Goal: Find specific page/section: Locate a particular part of the current website

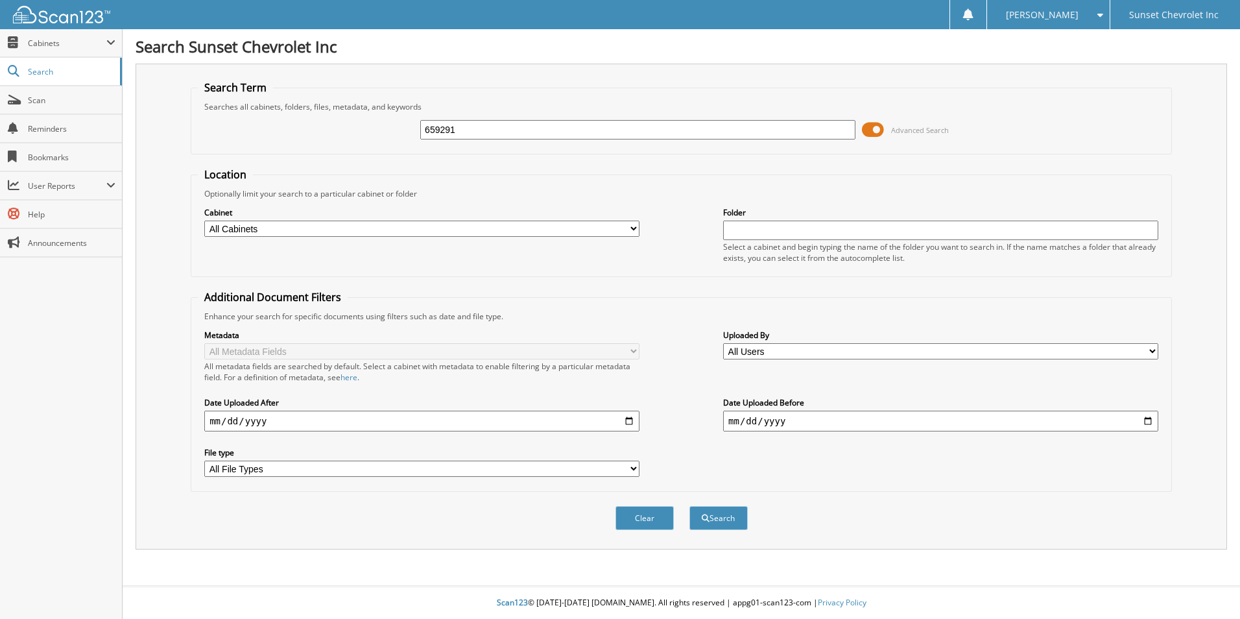
type input "659291"
click at [689, 506] on button "Search" at bounding box center [718, 518] width 58 height 24
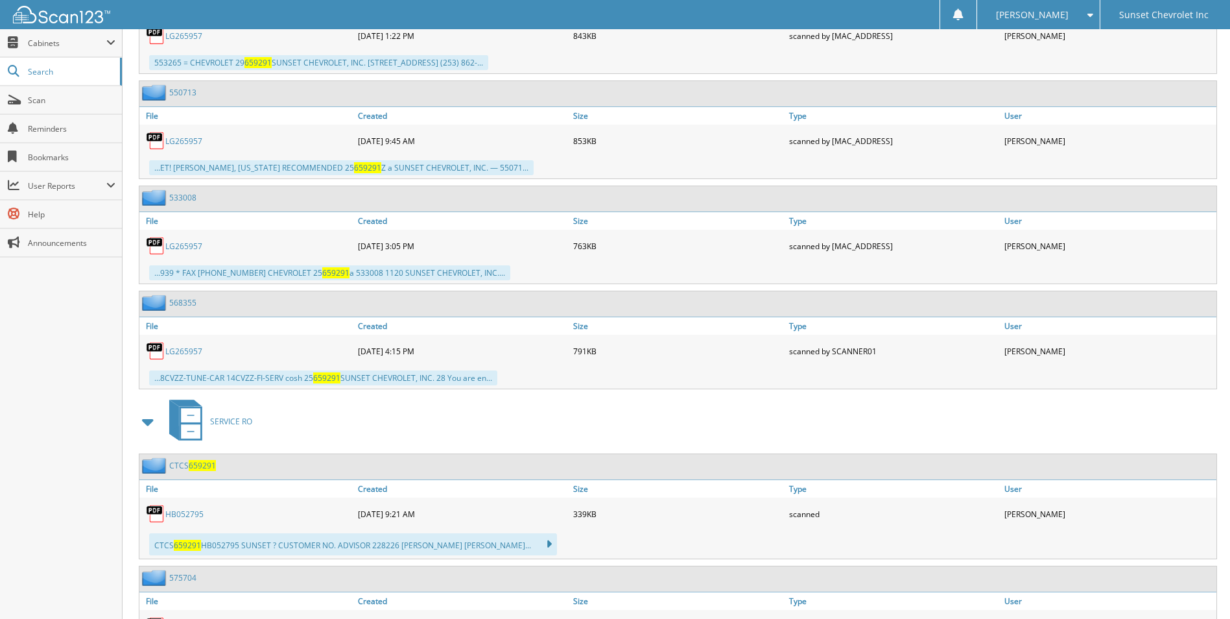
scroll to position [908, 0]
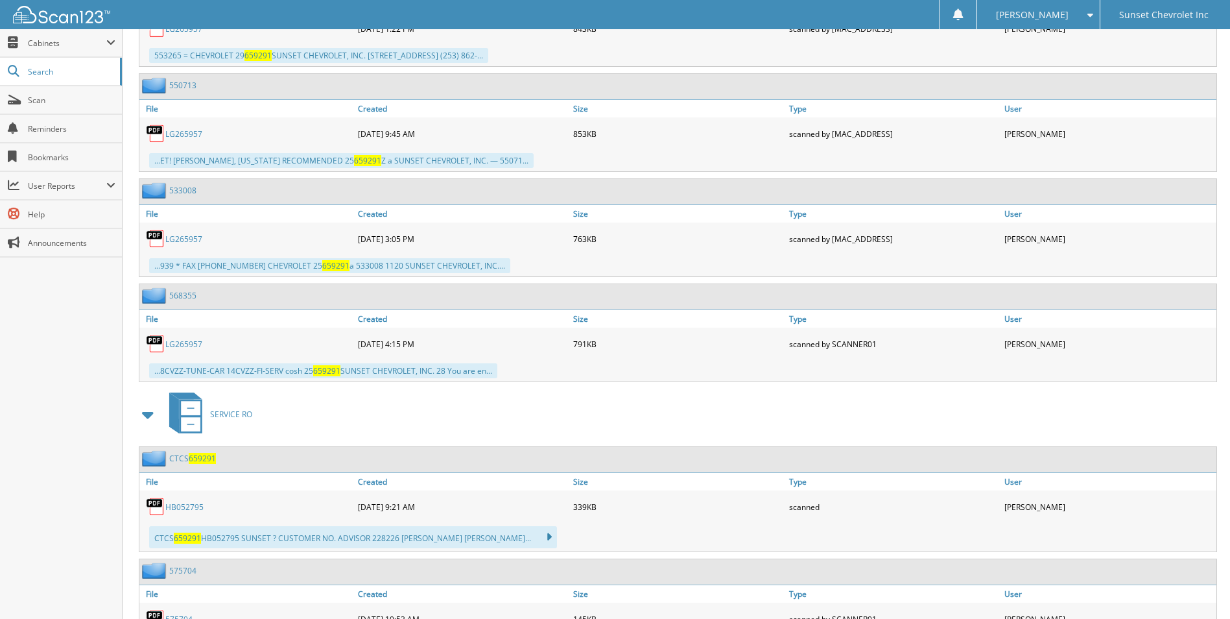
click at [182, 505] on link "HB052795" at bounding box center [184, 506] width 38 height 11
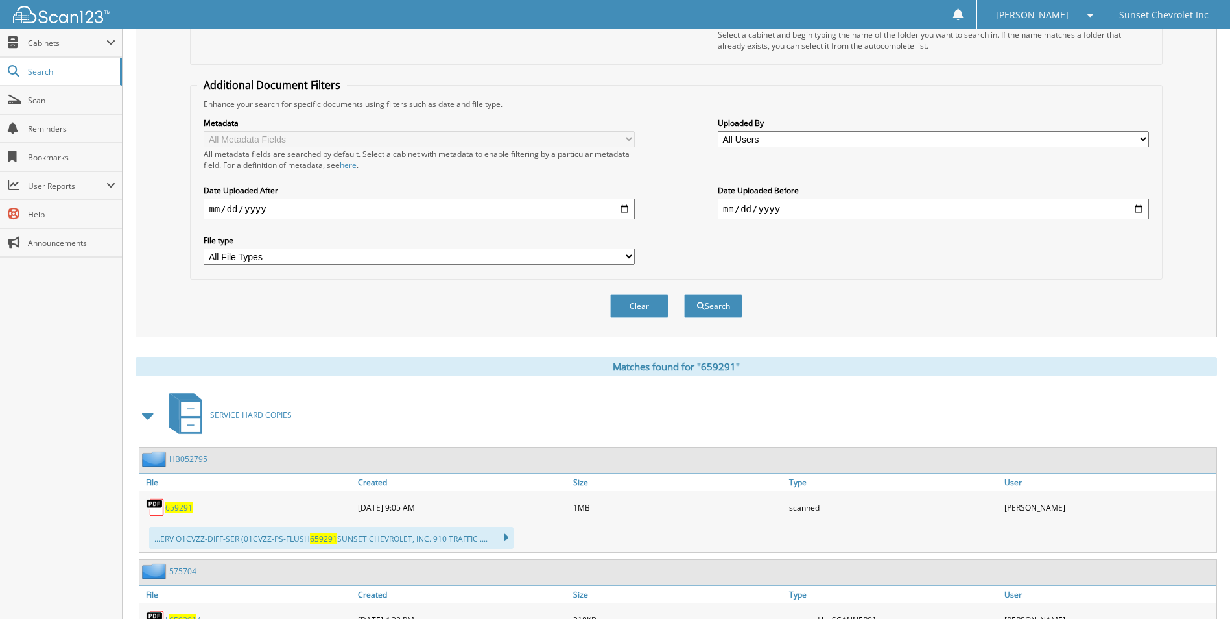
scroll to position [0, 0]
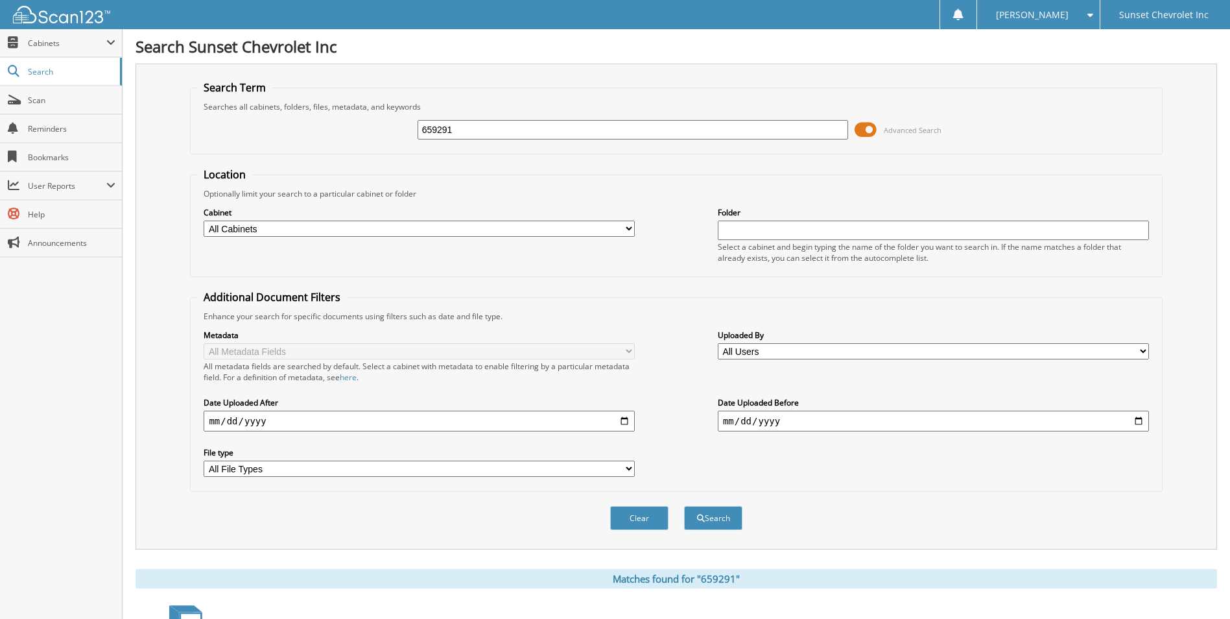
drag, startPoint x: 488, startPoint y: 131, endPoint x: 379, endPoint y: 126, distance: 109.7
click at [379, 126] on div "659291 Advanced Search" at bounding box center [676, 129] width 958 height 35
type input "660519"
click at [684, 506] on button "Search" at bounding box center [713, 518] width 58 height 24
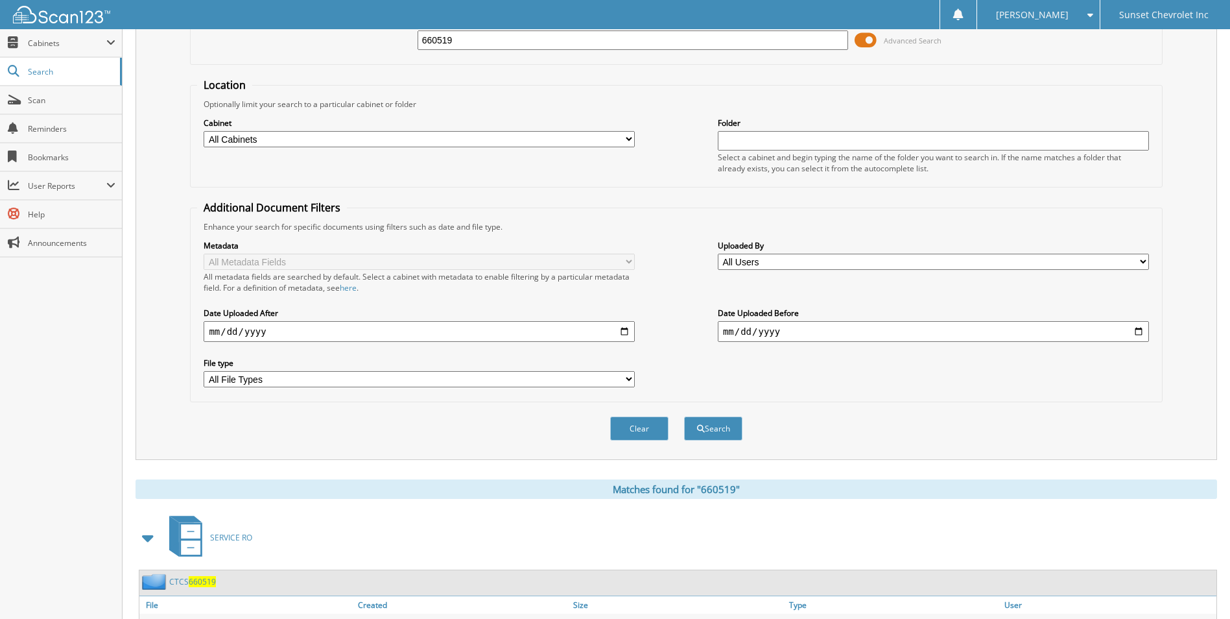
scroll to position [185, 0]
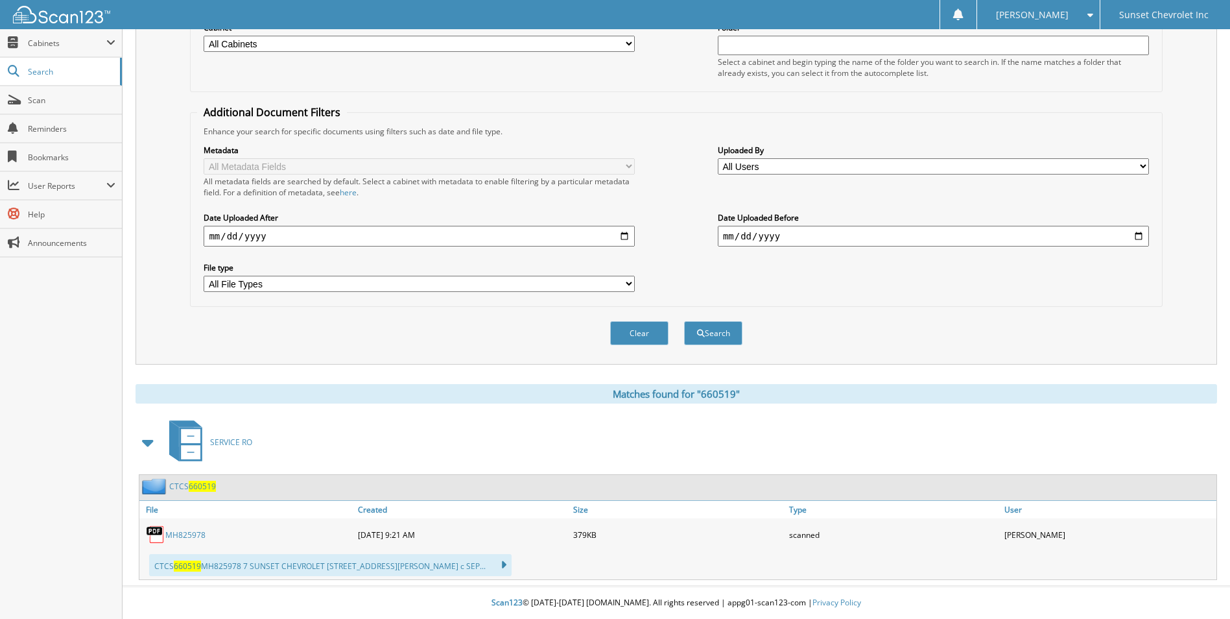
click at [185, 535] on link "MH825978" at bounding box center [185, 534] width 40 height 11
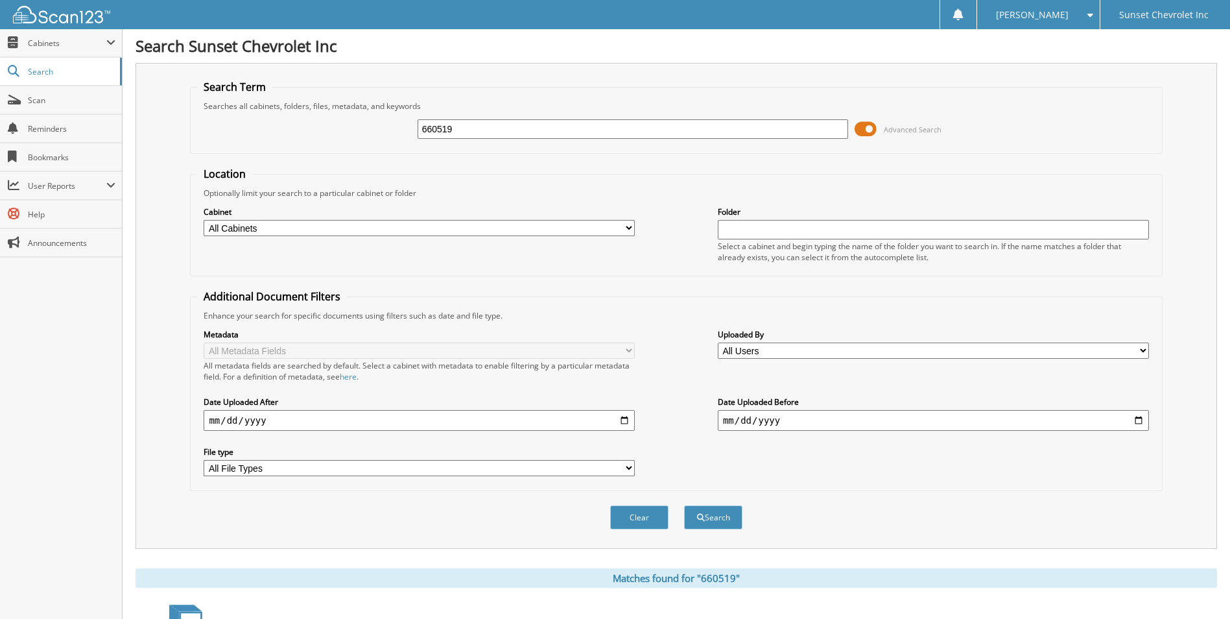
scroll to position [0, 0]
drag, startPoint x: 479, startPoint y: 128, endPoint x: 366, endPoint y: 121, distance: 112.4
click at [366, 121] on div "660519 Advanced Search" at bounding box center [676, 129] width 958 height 35
type input "660431"
click at [684, 506] on button "Search" at bounding box center [713, 518] width 58 height 24
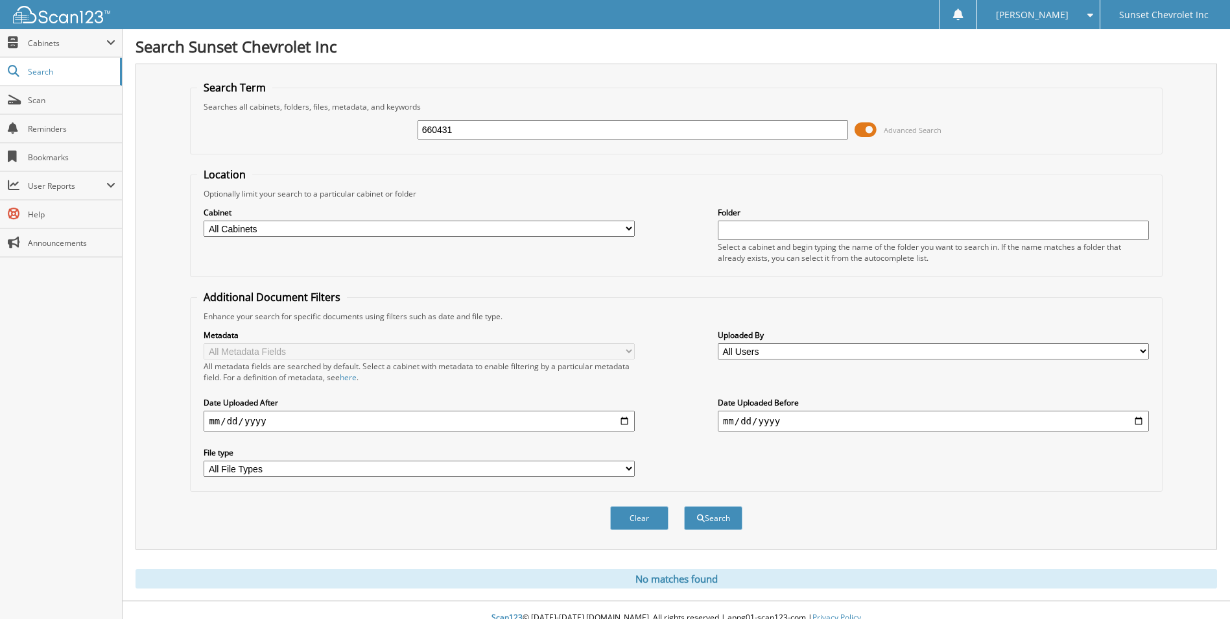
scroll to position [16, 0]
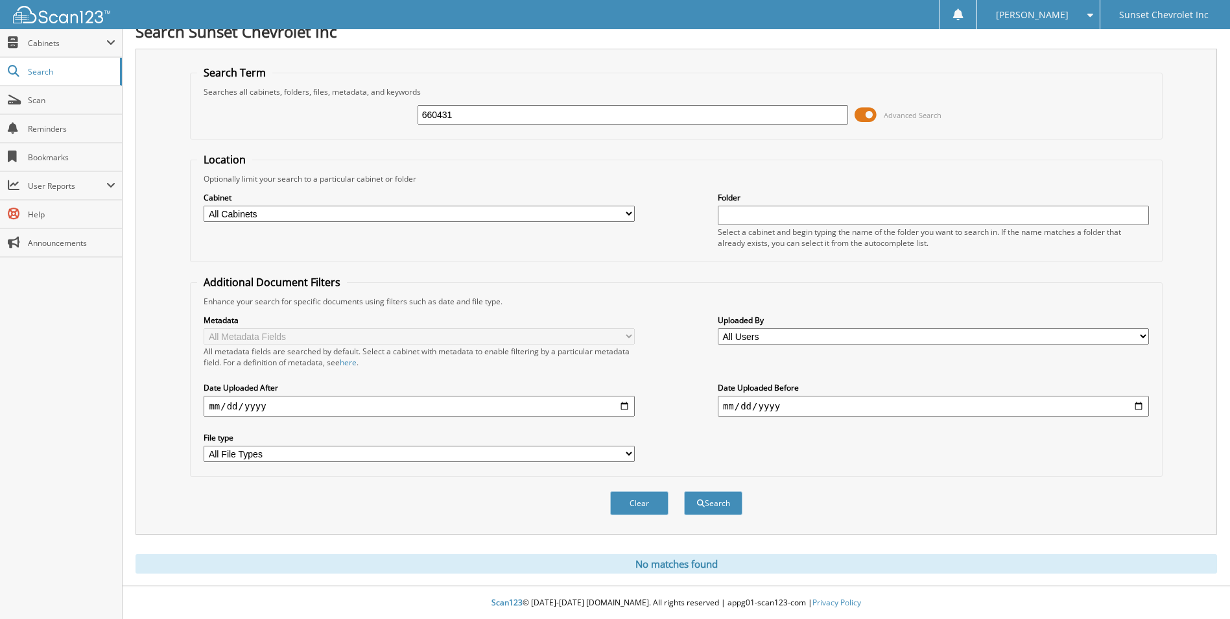
drag, startPoint x: 496, startPoint y: 112, endPoint x: 394, endPoint y: 114, distance: 101.8
click at [394, 114] on div "660431 Advanced Search" at bounding box center [676, 114] width 958 height 35
type input "3"
type input "660458"
click at [684, 491] on button "Search" at bounding box center [713, 503] width 58 height 24
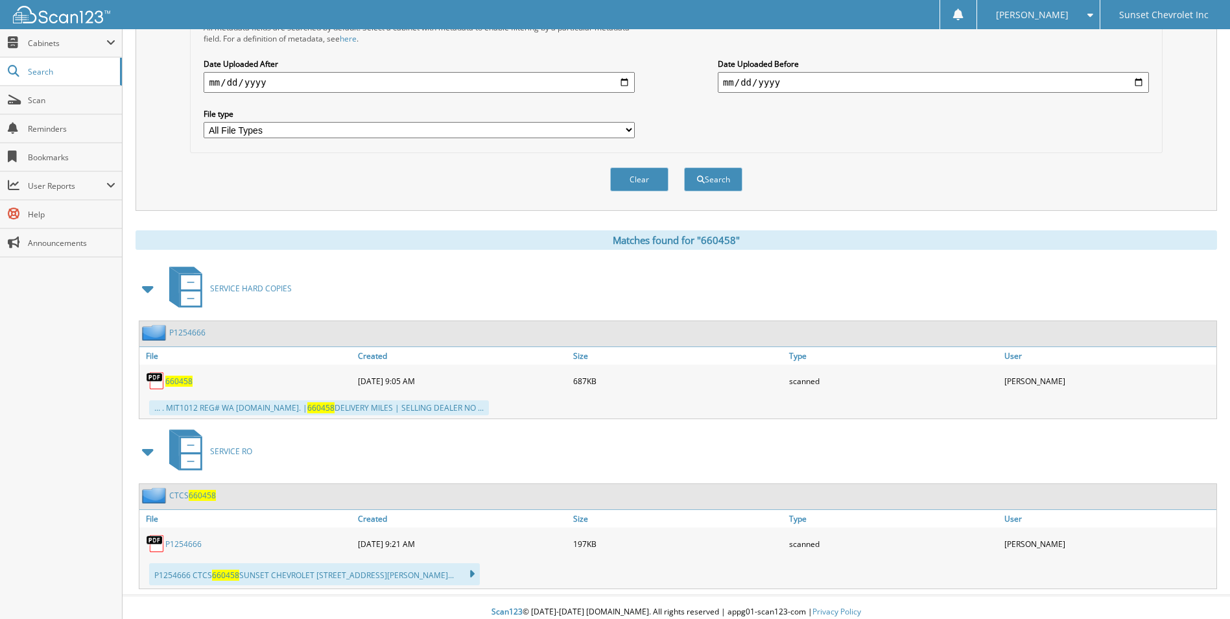
scroll to position [348, 0]
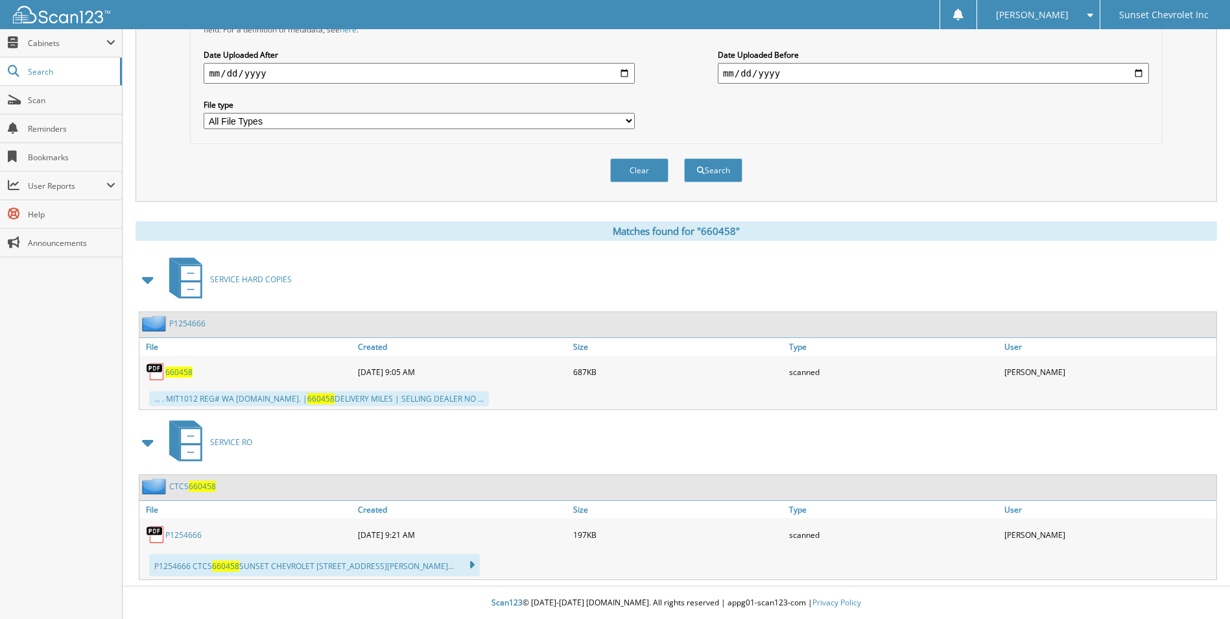
click at [184, 534] on link "P1254666" at bounding box center [183, 534] width 36 height 11
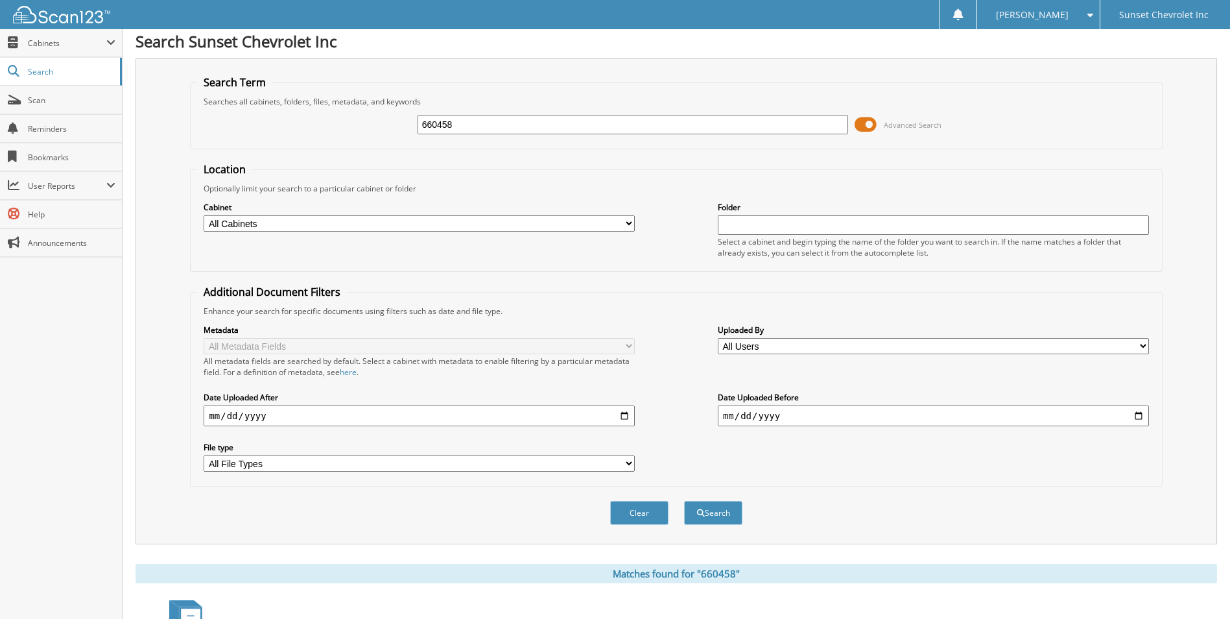
scroll to position [0, 0]
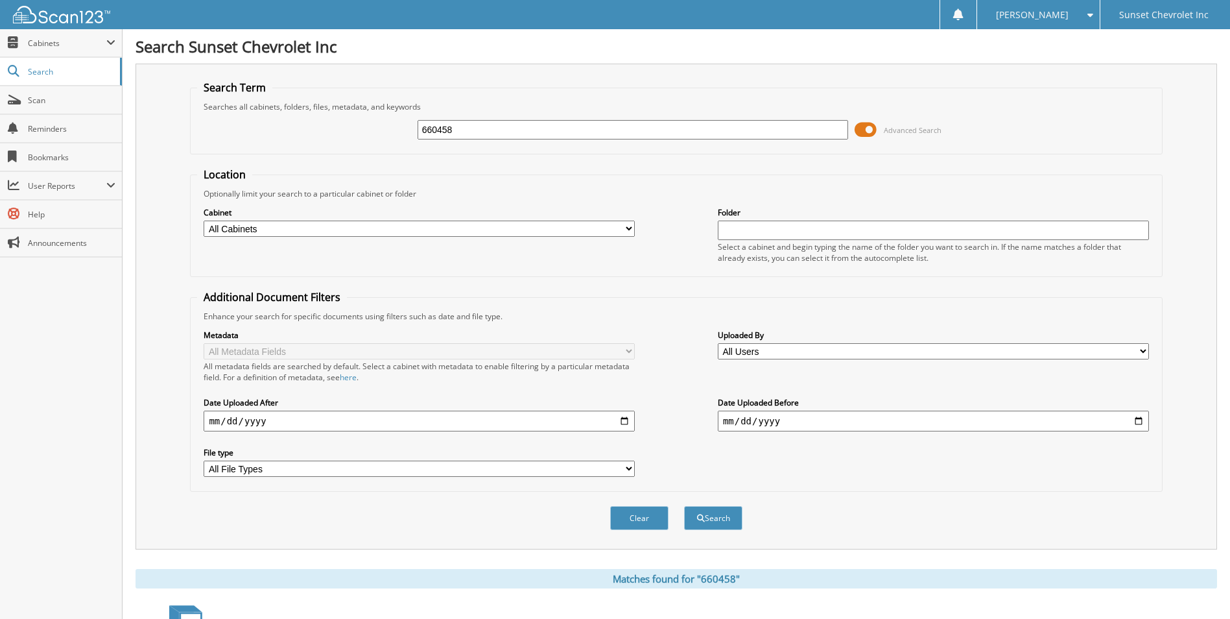
drag, startPoint x: 495, startPoint y: 134, endPoint x: 365, endPoint y: 115, distance: 131.2
click at [365, 115] on div "660458 Advanced Search" at bounding box center [676, 129] width 958 height 35
type input "660522"
click at [684, 506] on button "Search" at bounding box center [713, 518] width 58 height 24
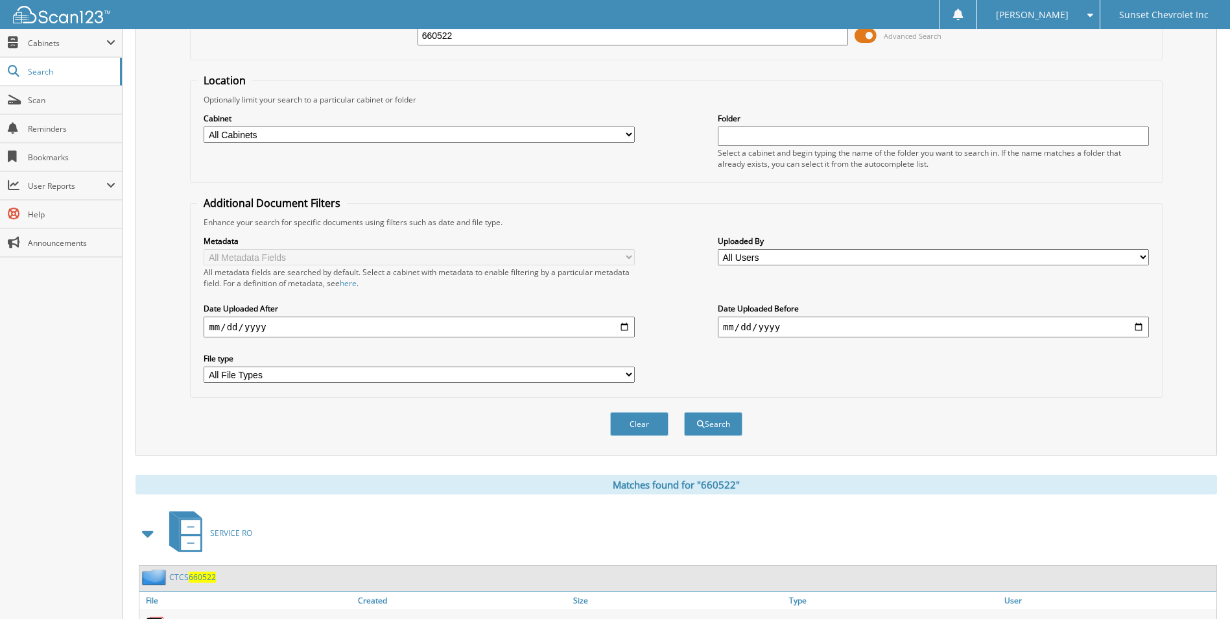
scroll to position [324, 0]
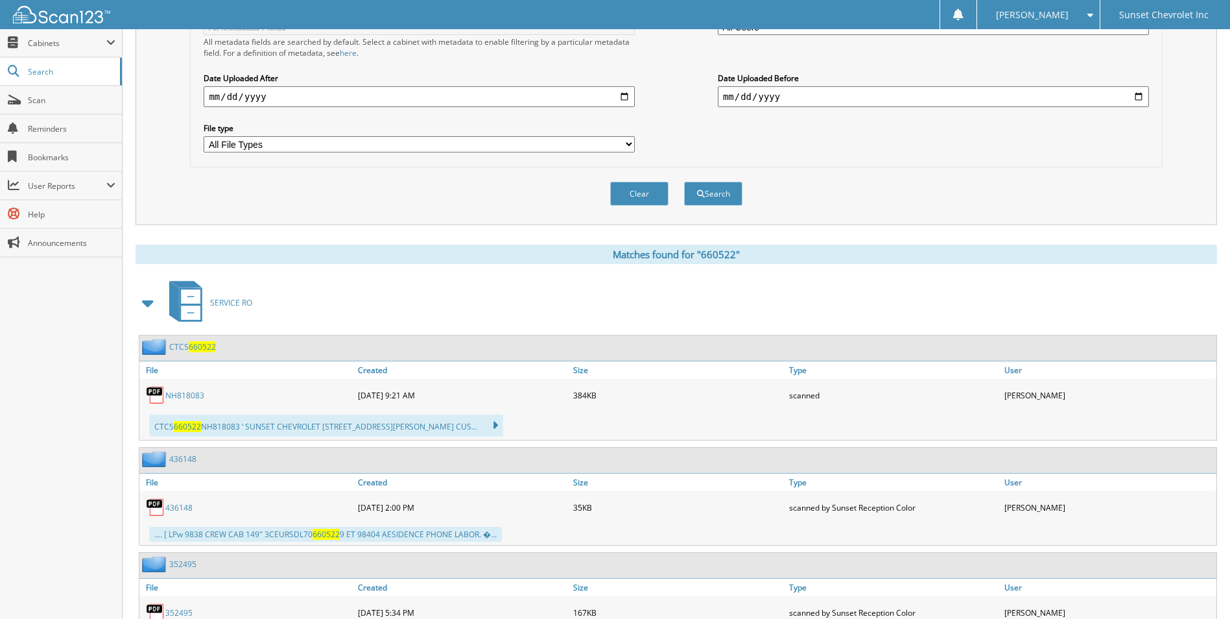
click at [184, 393] on link "NH818083" at bounding box center [184, 395] width 39 height 11
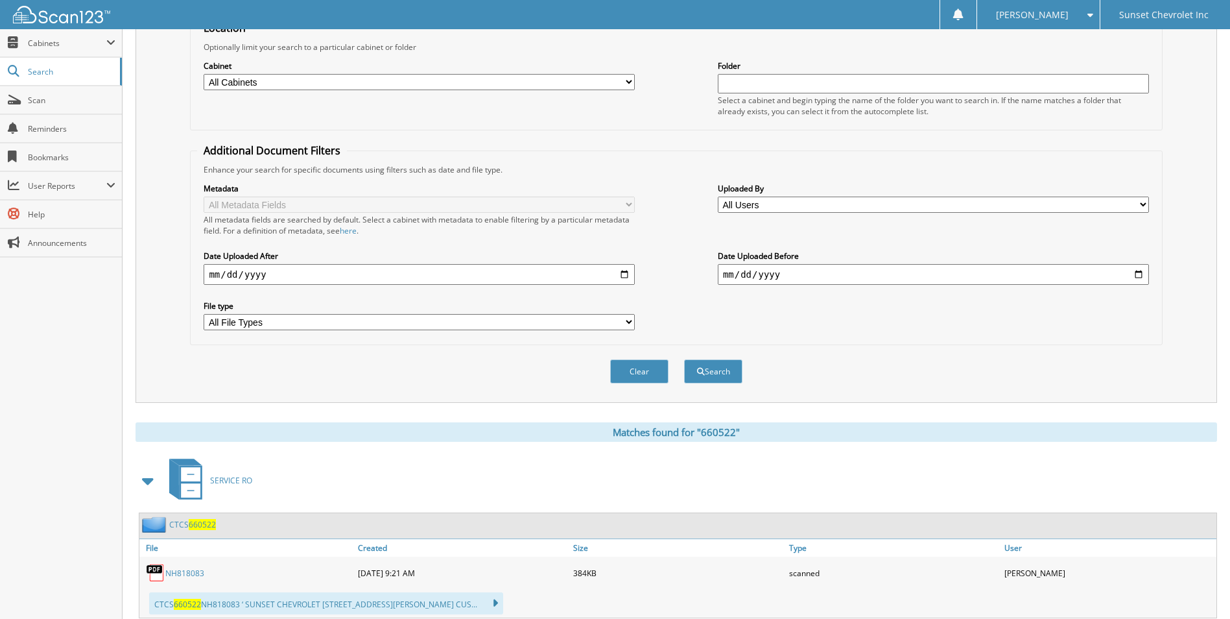
scroll to position [0, 0]
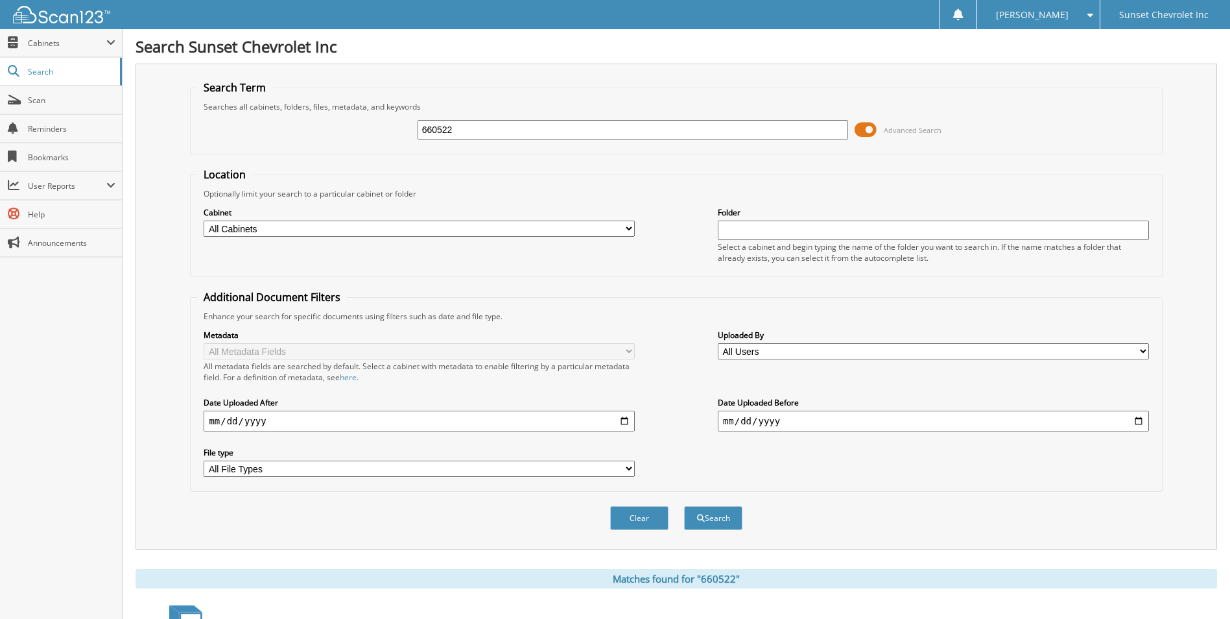
drag, startPoint x: 472, startPoint y: 132, endPoint x: 391, endPoint y: 128, distance: 81.1
click at [392, 130] on div "660522 Advanced Search" at bounding box center [676, 129] width 958 height 35
type input "246894"
click at [684, 506] on button "Search" at bounding box center [713, 518] width 58 height 24
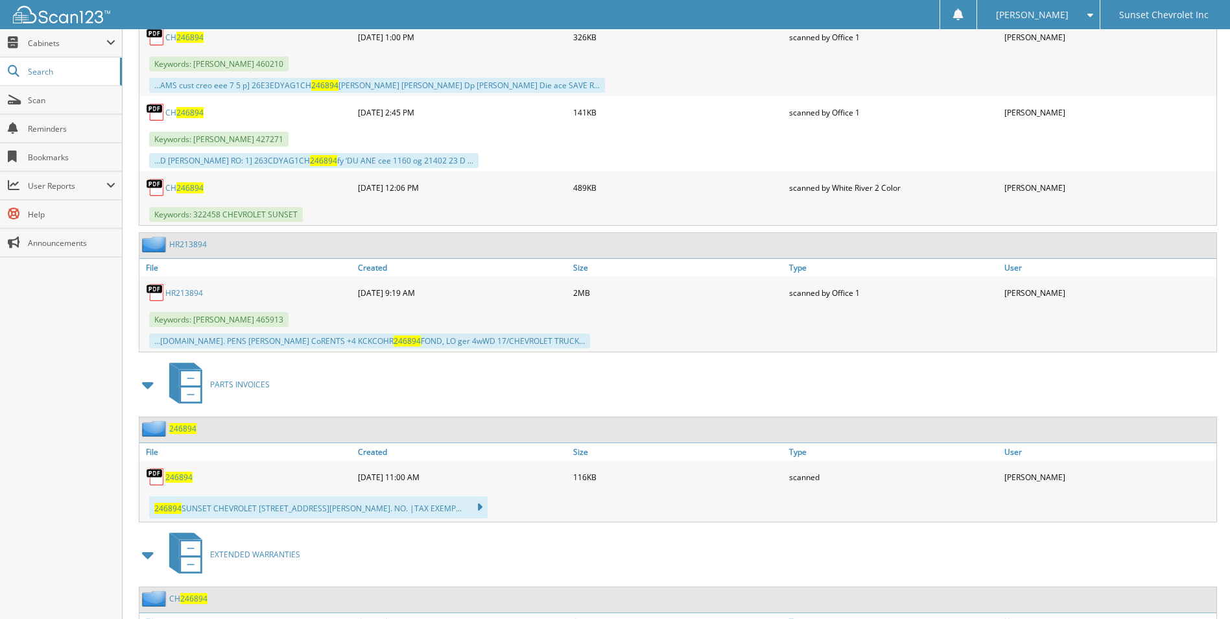
scroll to position [1621, 0]
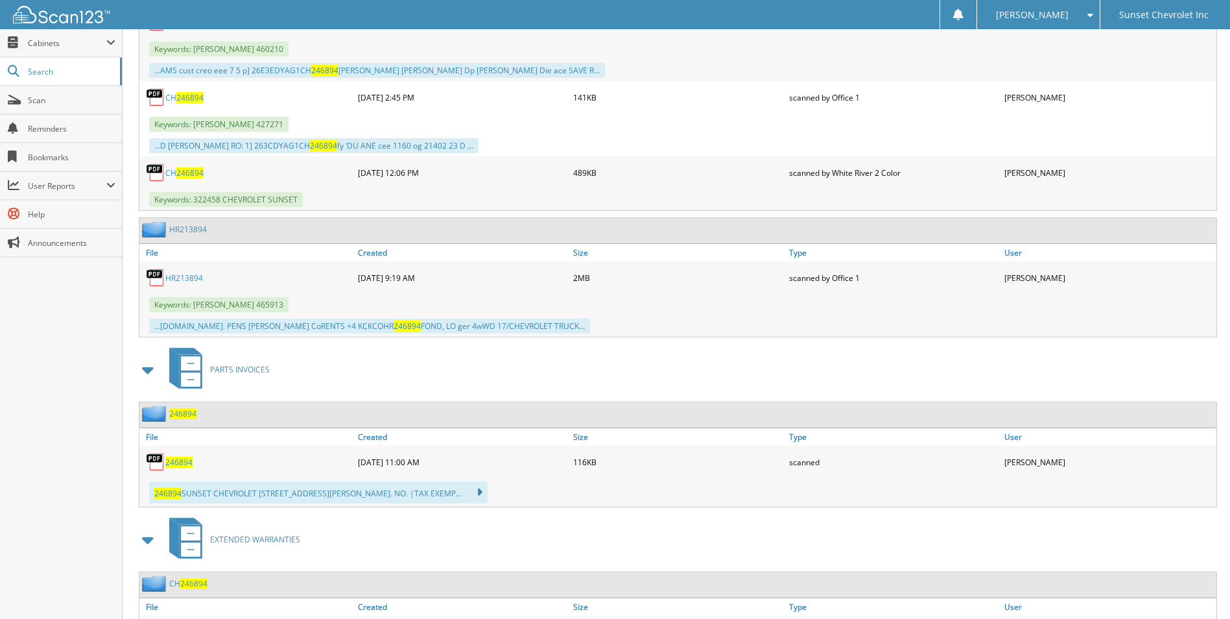
click at [178, 458] on span "246894" at bounding box center [178, 462] width 27 height 11
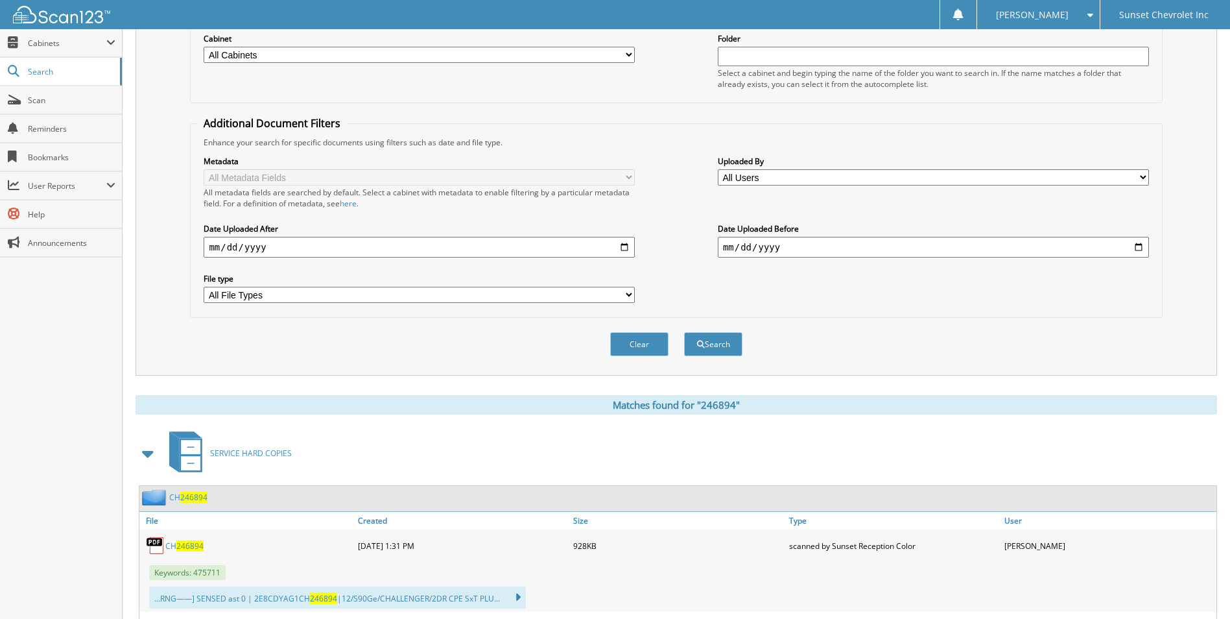
scroll to position [0, 0]
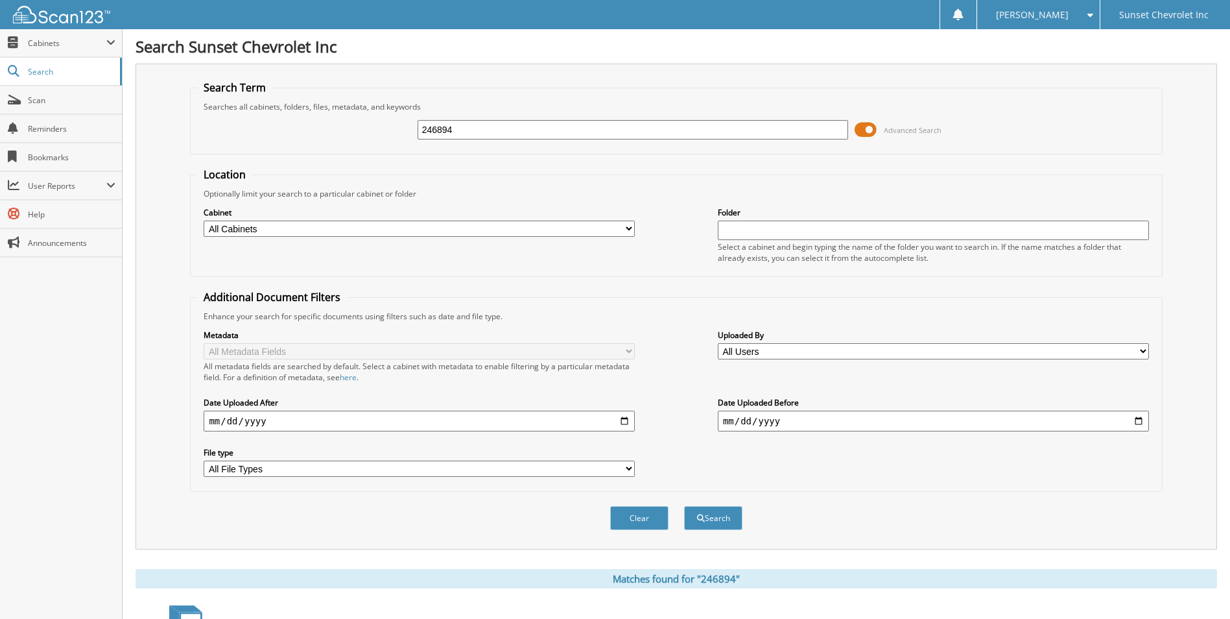
drag, startPoint x: 549, startPoint y: 128, endPoint x: 370, endPoint y: 117, distance: 180.0
click at [370, 117] on div "246894 Advanced Search" at bounding box center [676, 129] width 958 height 35
type input "246900"
click at [684, 506] on button "Search" at bounding box center [713, 518] width 58 height 24
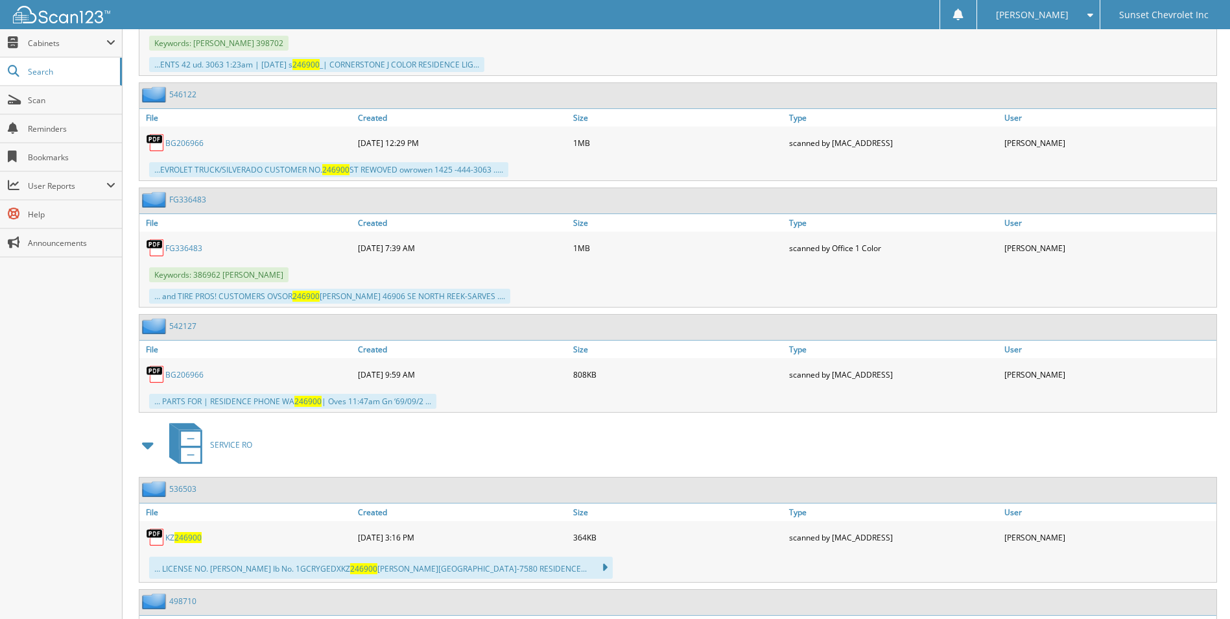
scroll to position [2983, 0]
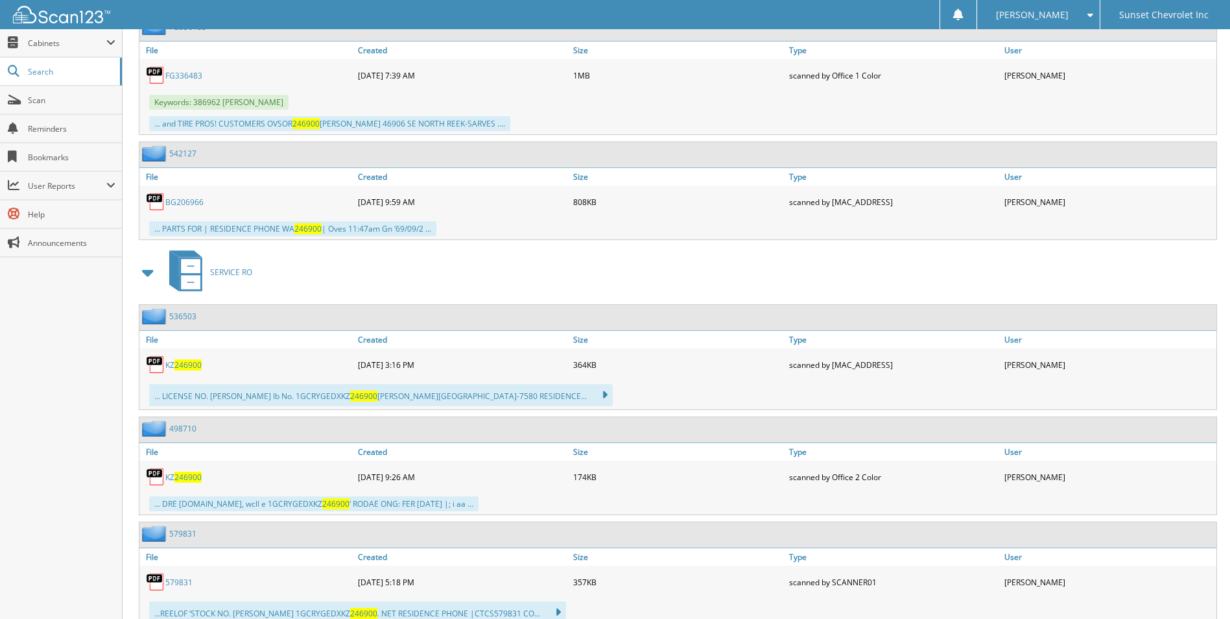
click at [181, 363] on span "246900" at bounding box center [187, 364] width 27 height 11
click at [414, 277] on div "SERVICE RO" at bounding box center [677, 271] width 1082 height 51
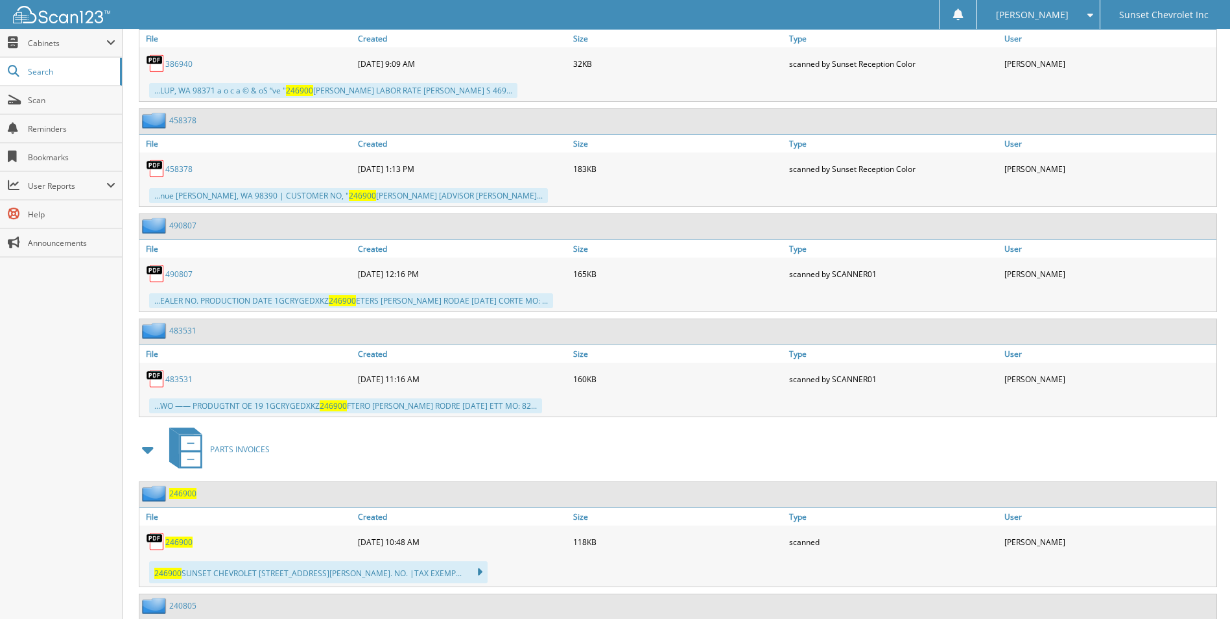
scroll to position [5189, 0]
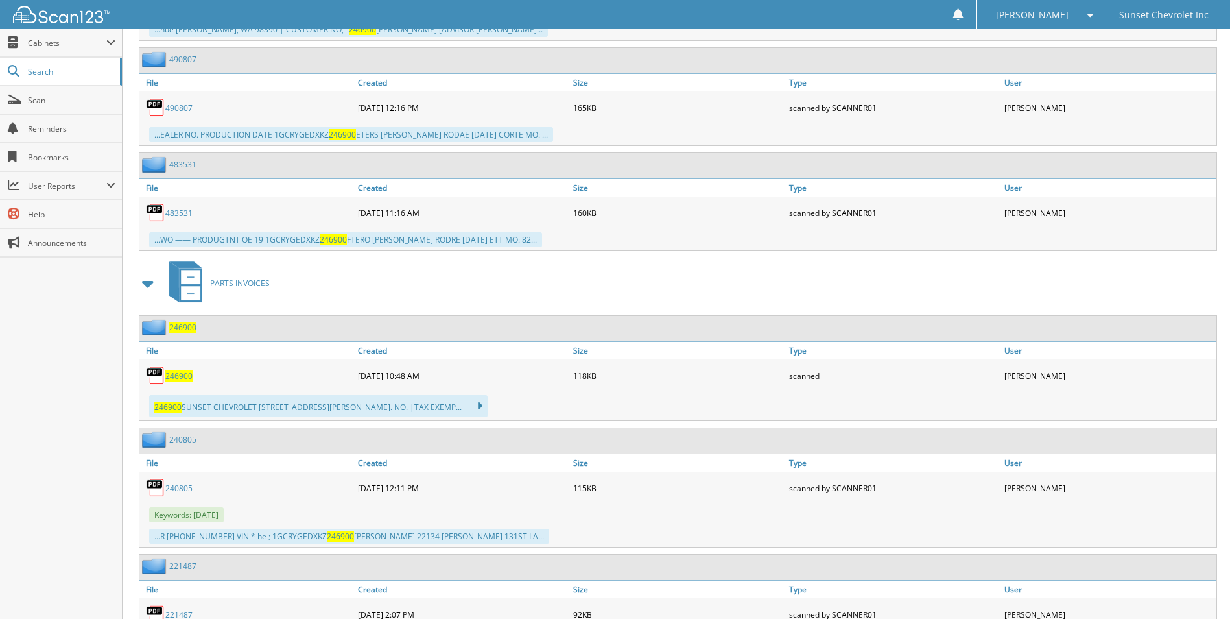
click at [176, 372] on span "246900" at bounding box center [178, 375] width 27 height 11
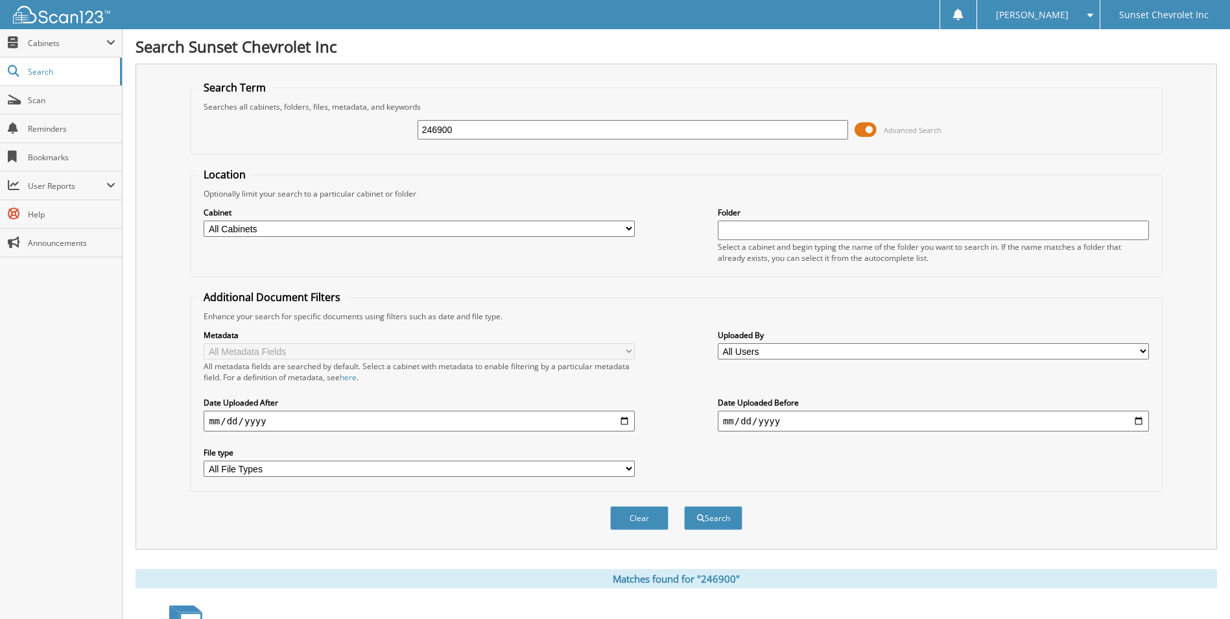
drag, startPoint x: 479, startPoint y: 134, endPoint x: 299, endPoint y: 119, distance: 180.9
click at [311, 132] on div "246900 Advanced Search" at bounding box center [676, 129] width 958 height 35
type input "246902"
click at [331, 228] on select "All Cabinets CHECKS DEPOSITS EMPLOYEE HANDBOOK EXTENDED WARRANTIES FORMS LPW" at bounding box center [419, 229] width 431 height 16
select select "1810"
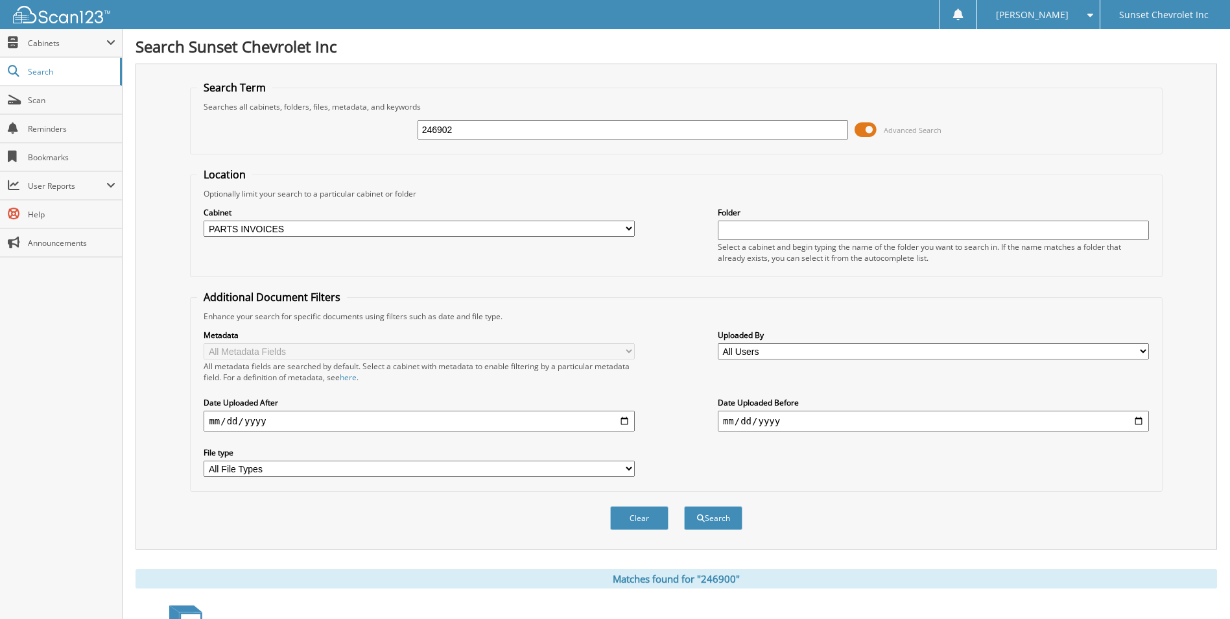
click at [204, 221] on select "All Cabinets CHECKS DEPOSITS EMPLOYEE HANDBOOK EXTENDED WARRANTIES FORMS LPW" at bounding box center [419, 229] width 431 height 16
click at [711, 514] on button "Search" at bounding box center [713, 518] width 58 height 24
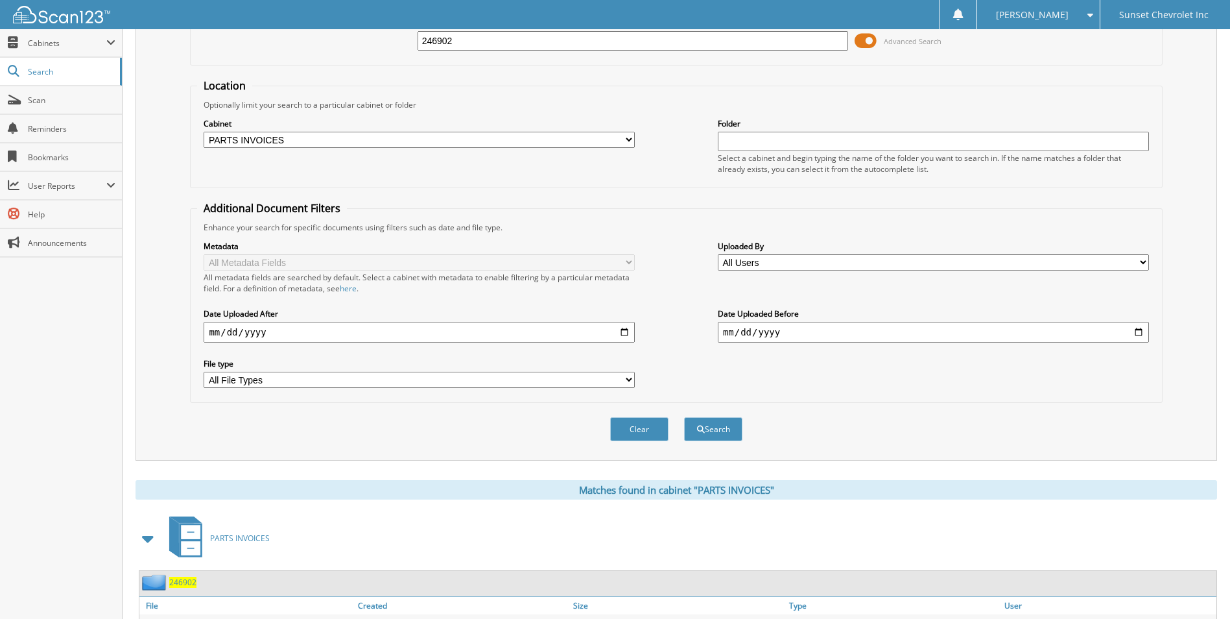
scroll to position [185, 0]
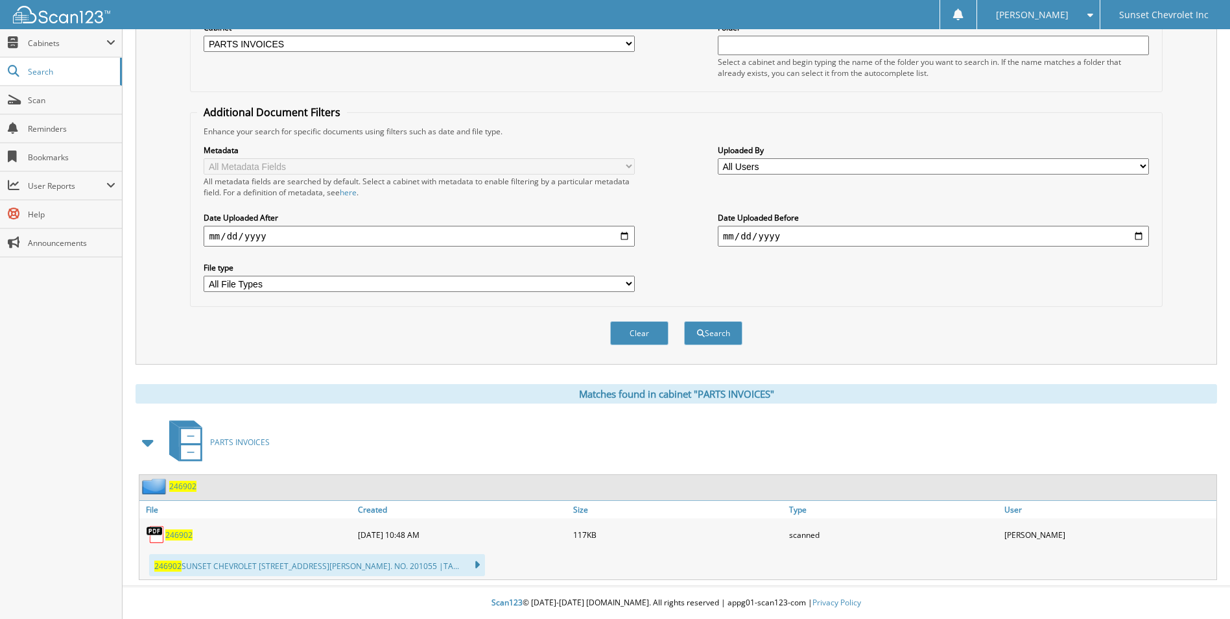
click at [186, 531] on span "246902" at bounding box center [178, 534] width 27 height 11
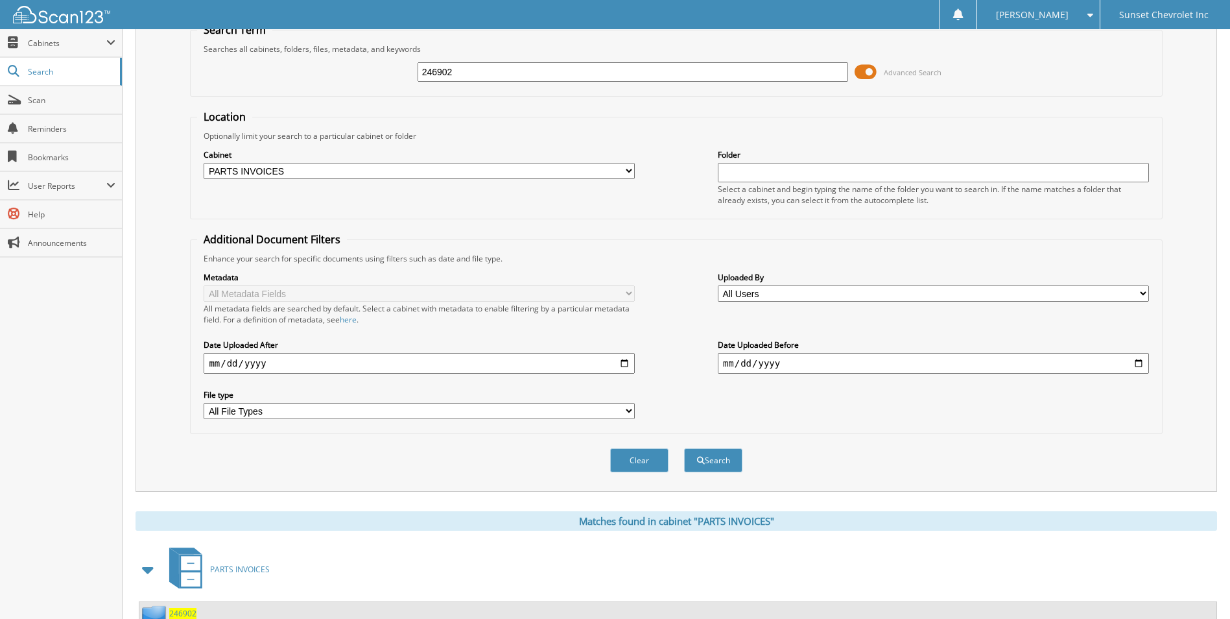
scroll to position [0, 0]
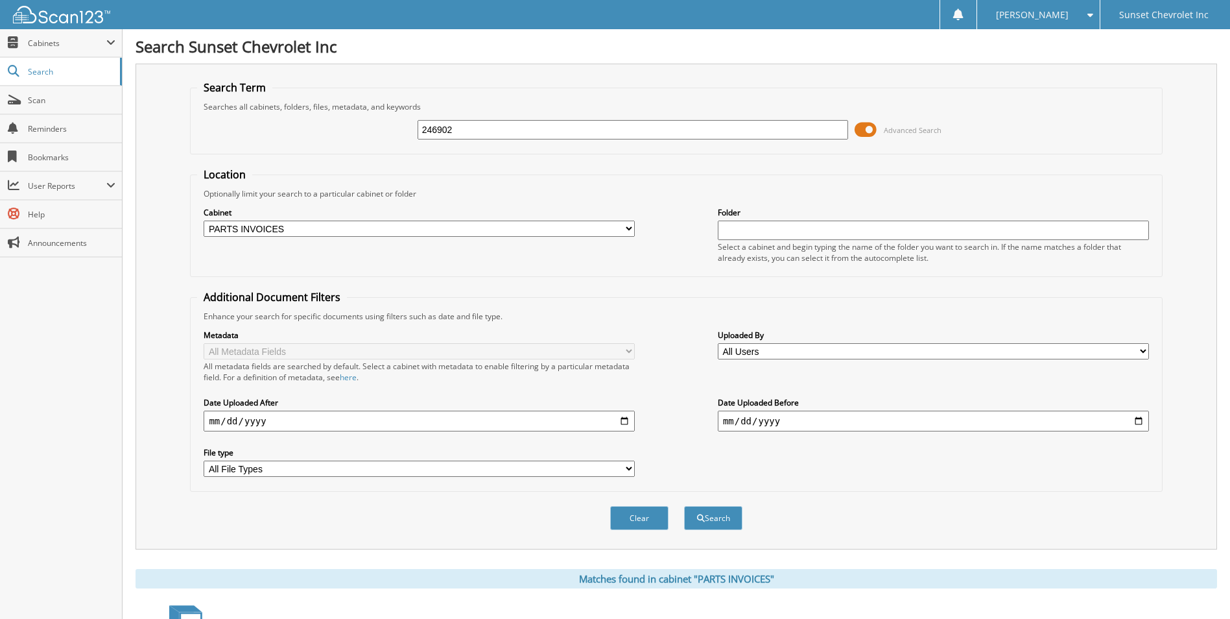
drag, startPoint x: 507, startPoint y: 130, endPoint x: 371, endPoint y: 123, distance: 135.7
click at [371, 123] on div "246902 Advanced Search" at bounding box center [676, 129] width 958 height 35
type input "246867"
click at [707, 514] on button "Search" at bounding box center [713, 518] width 58 height 24
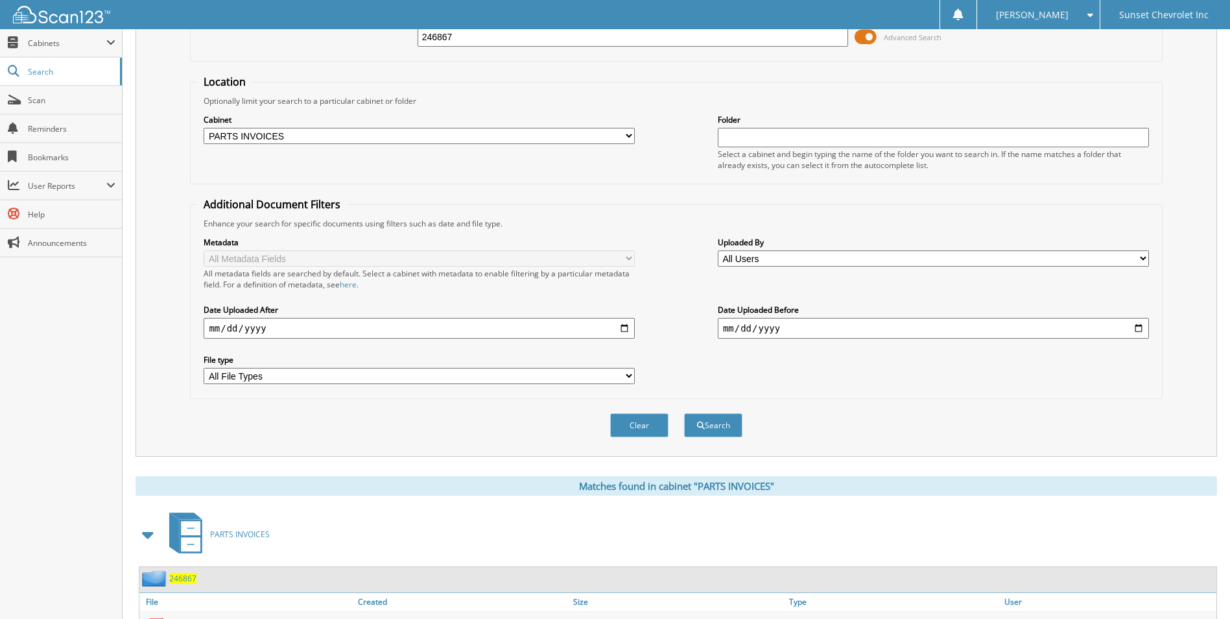
scroll to position [195, 0]
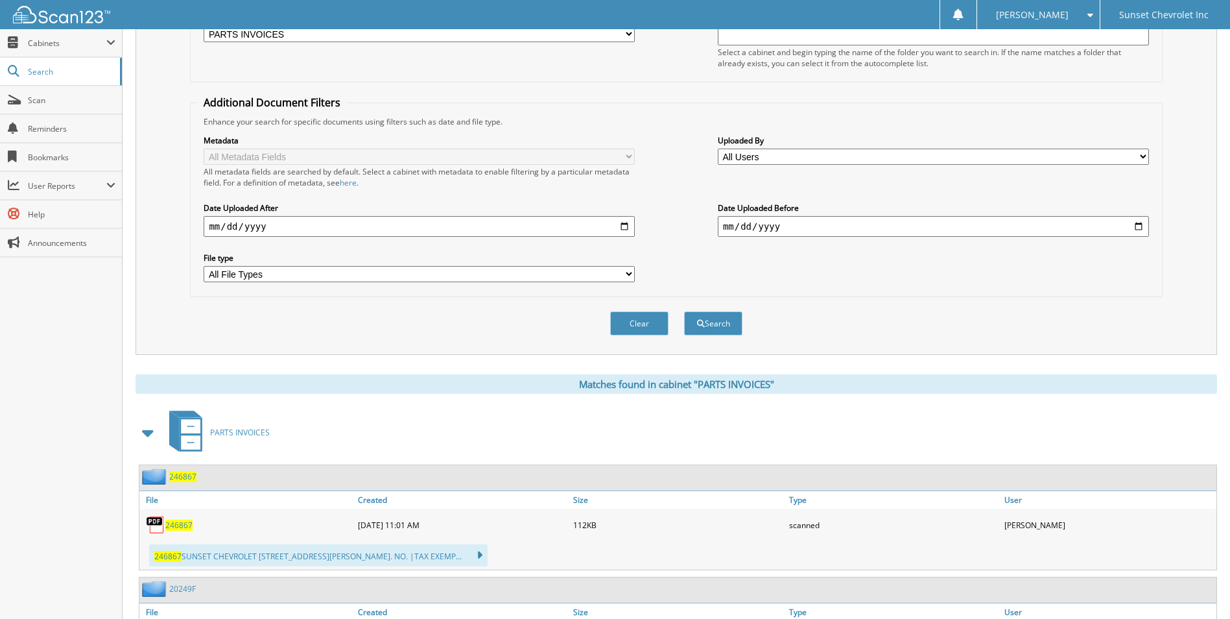
click at [171, 521] on span "246867" at bounding box center [178, 525] width 27 height 11
